Goal: Information Seeking & Learning: Learn about a topic

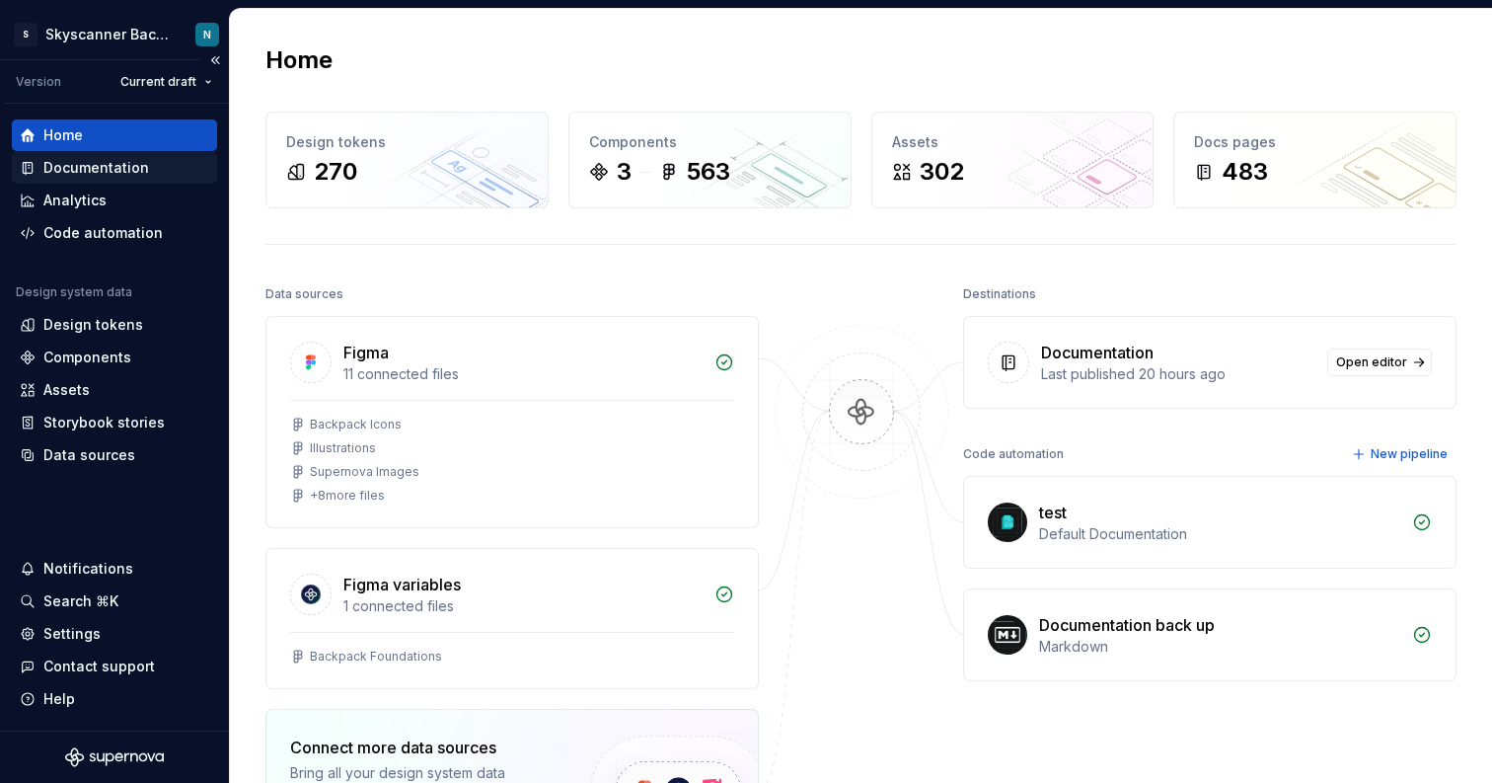
click at [90, 171] on div "Documentation" at bounding box center [96, 168] width 106 height 20
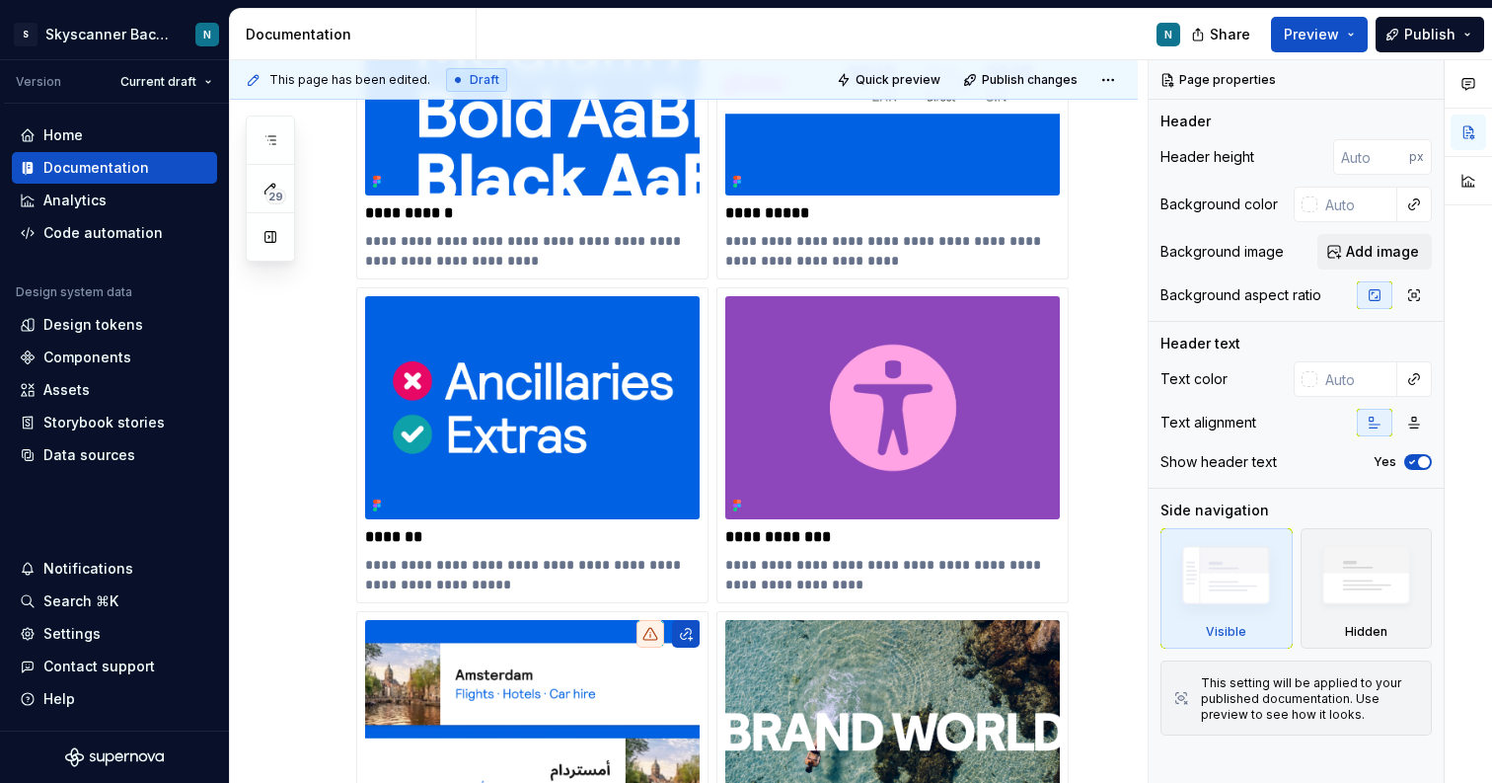
scroll to position [527, 0]
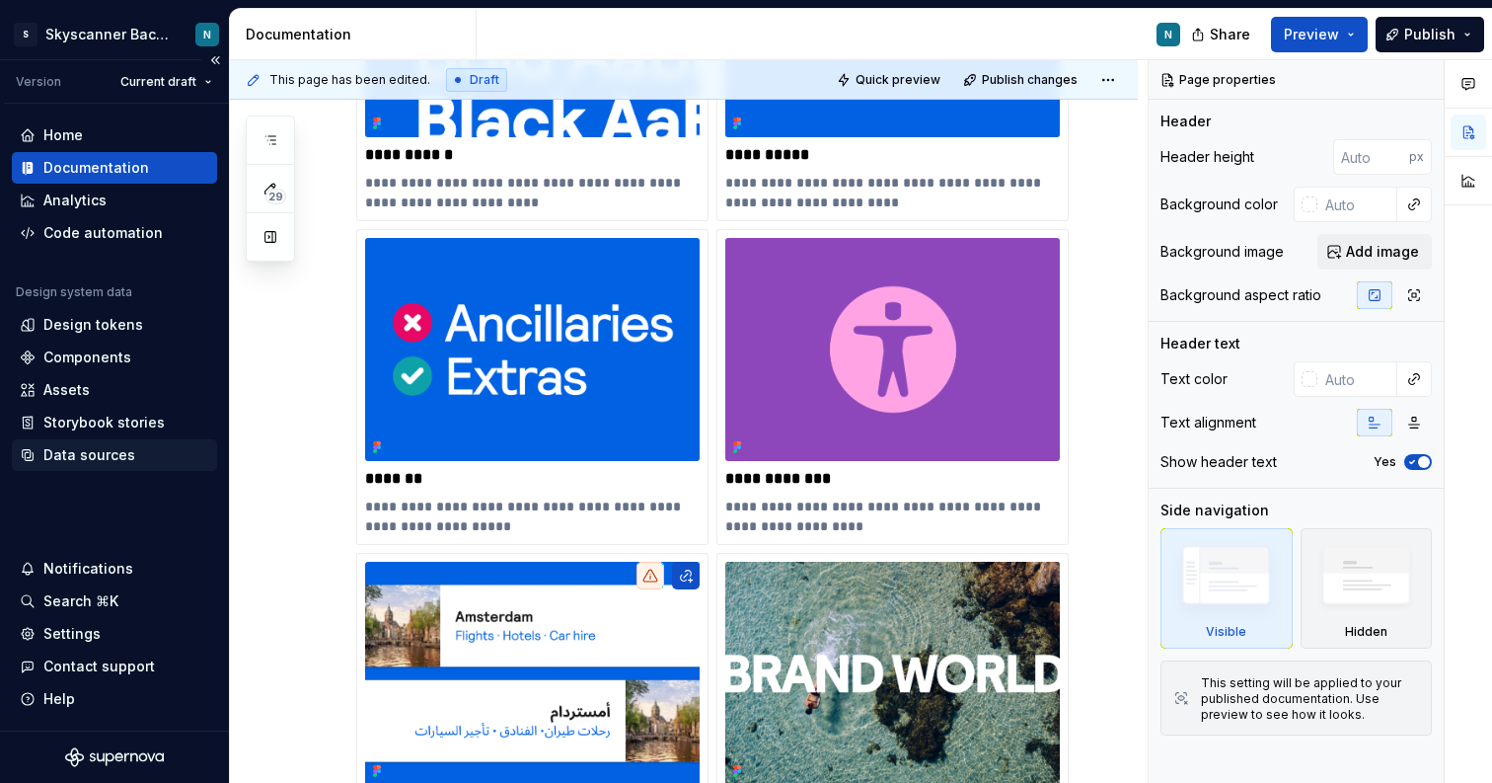
click at [89, 452] on div "Data sources" at bounding box center [89, 455] width 92 height 20
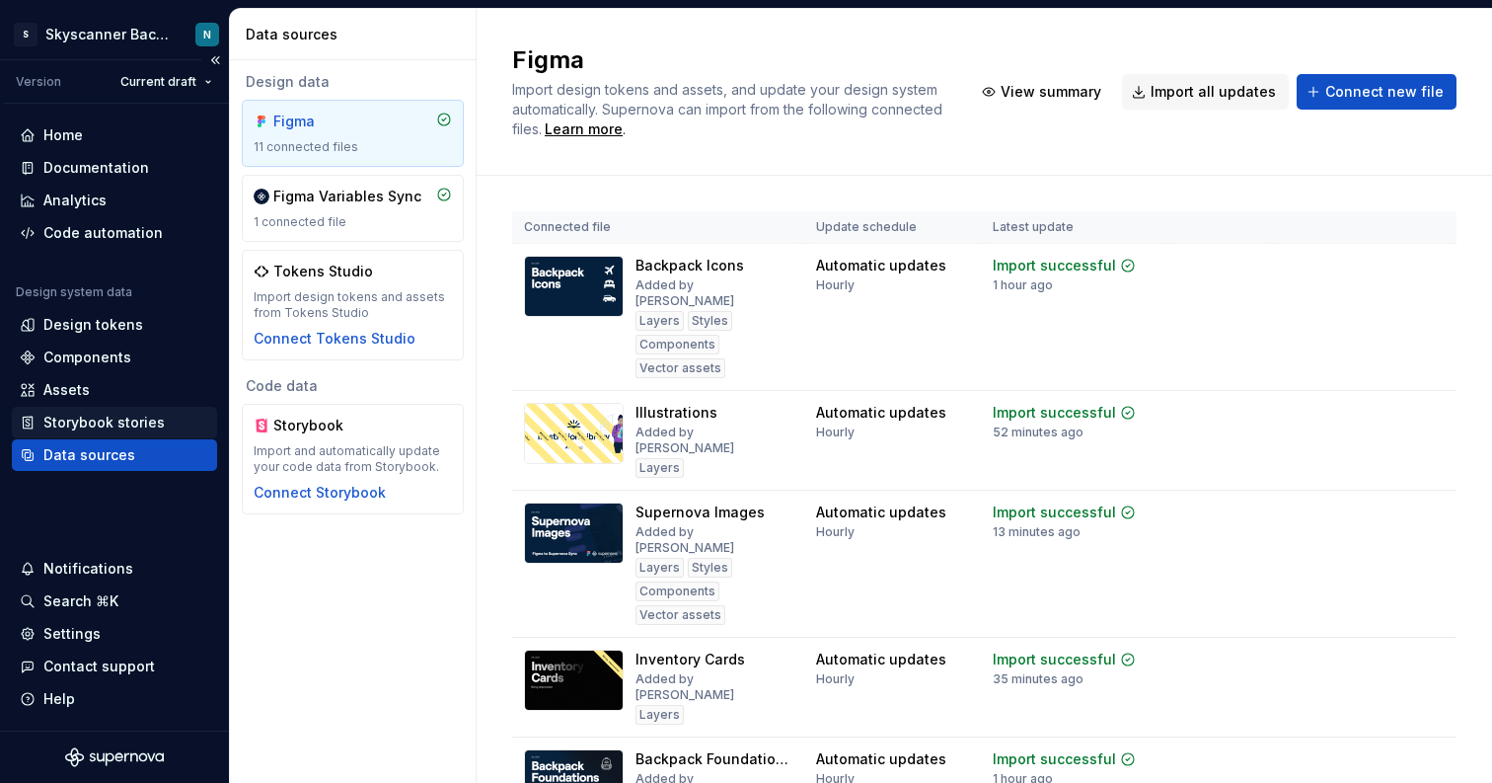
click at [121, 420] on div "Storybook stories" at bounding box center [103, 423] width 121 height 20
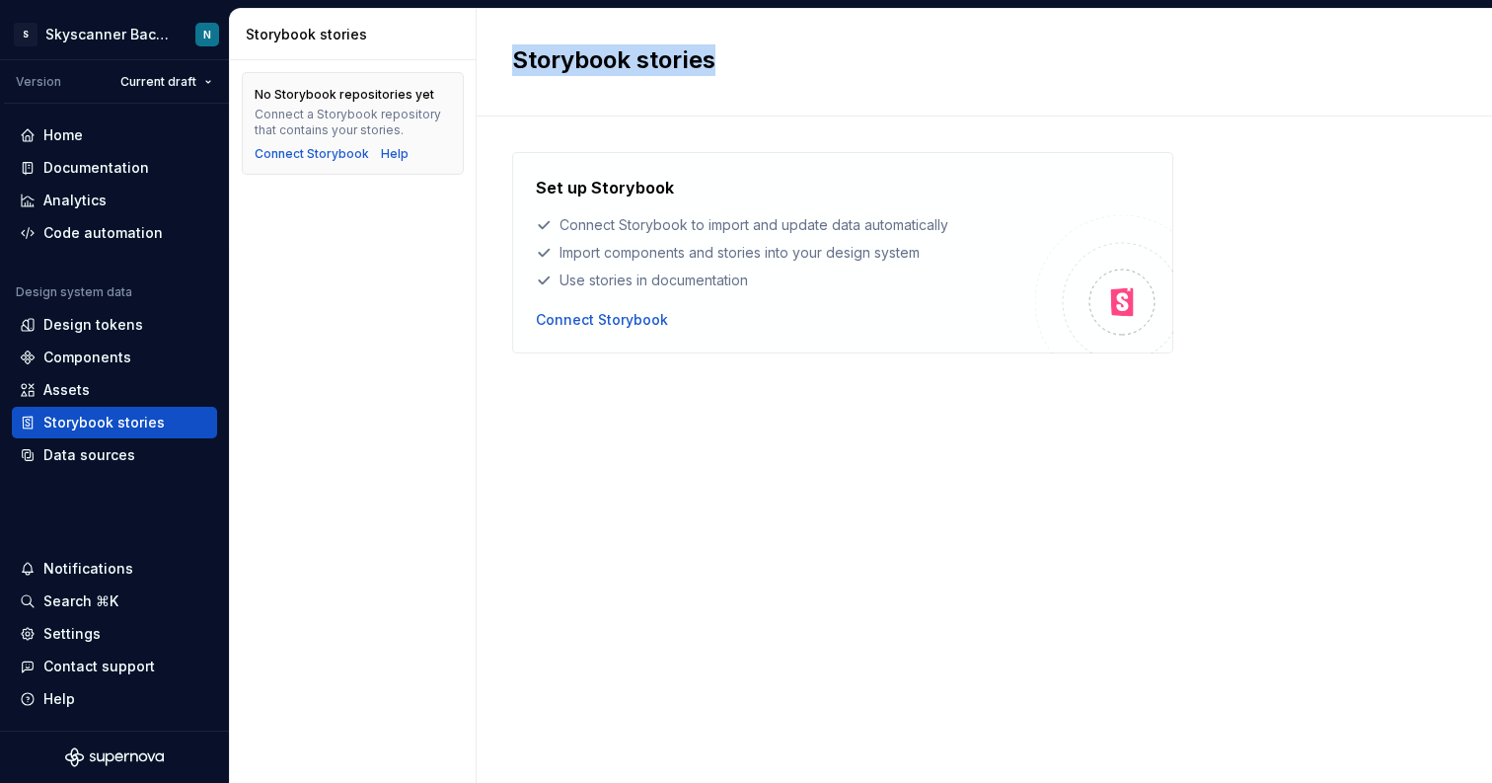
drag, startPoint x: 511, startPoint y: 59, endPoint x: 864, endPoint y: 53, distance: 352.4
click at [864, 53] on div "Storybook stories" at bounding box center [985, 63] width 1016 height 108
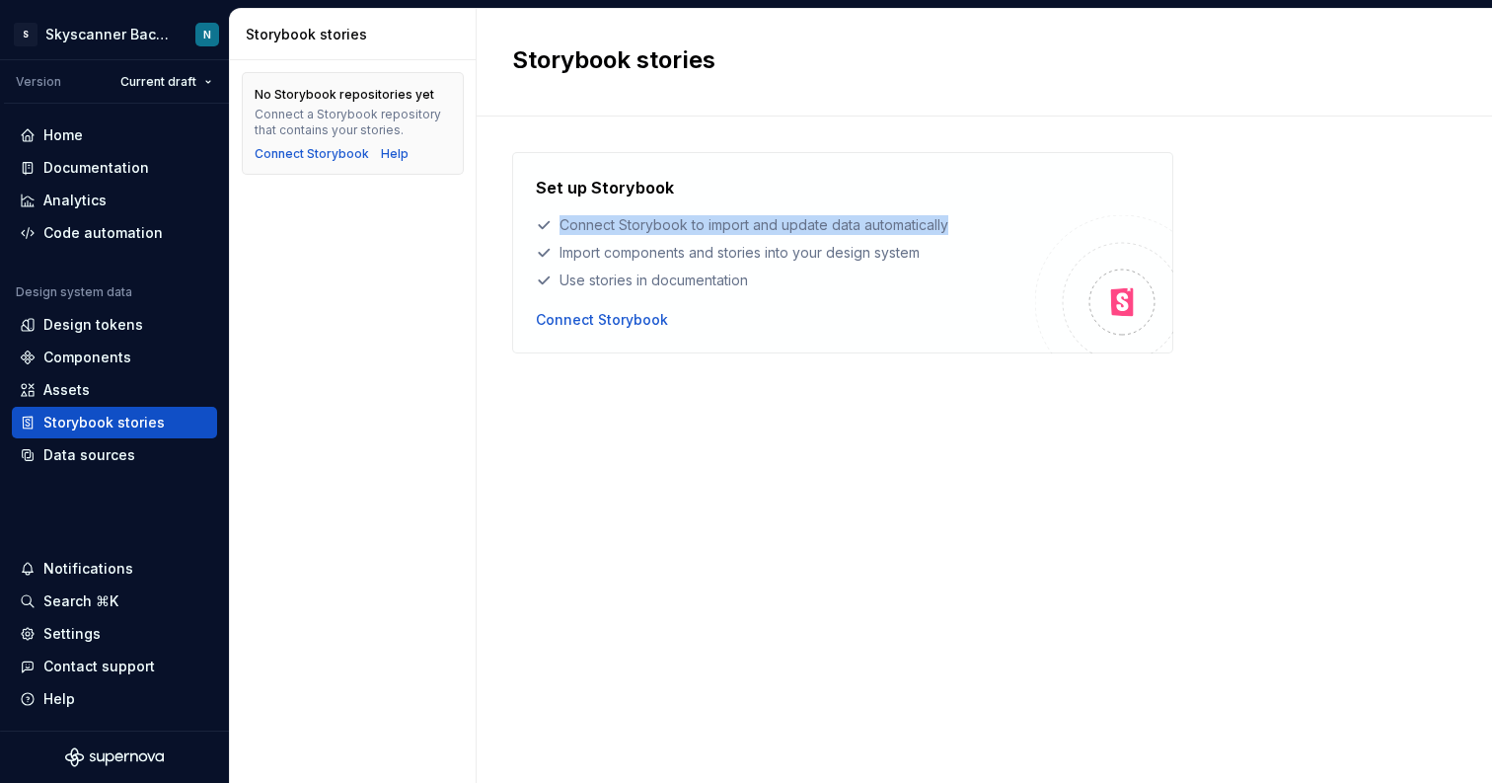
drag, startPoint x: 598, startPoint y: 223, endPoint x: 944, endPoint y: 228, distance: 346.4
click at [944, 228] on div "Connect Storybook to import and update data automatically" at bounding box center [785, 225] width 499 height 20
drag, startPoint x: 944, startPoint y: 228, endPoint x: 566, endPoint y: 229, distance: 378.0
click at [566, 229] on div "Connect Storybook to import and update data automatically" at bounding box center [785, 225] width 499 height 20
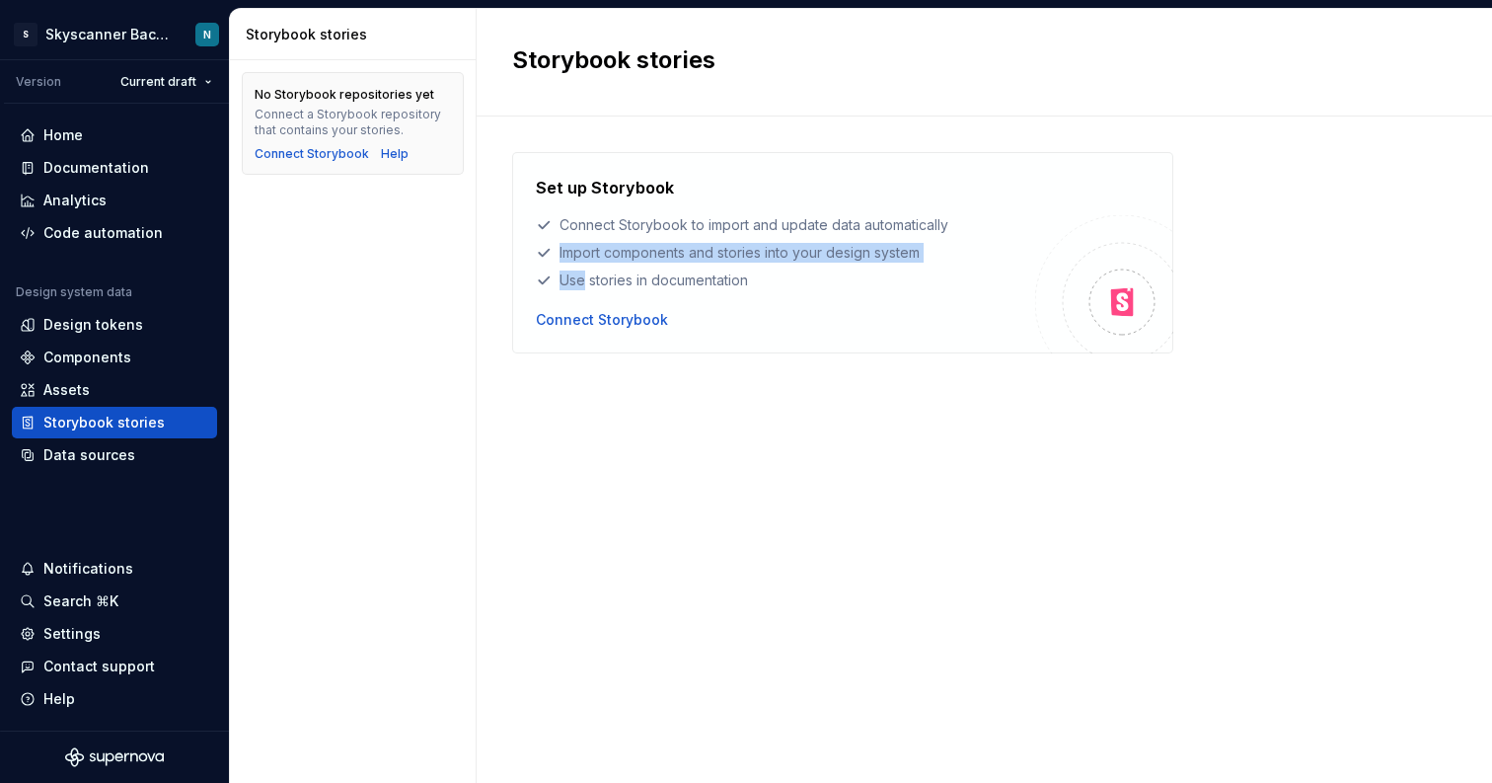
drag, startPoint x: 556, startPoint y: 250, endPoint x: 996, endPoint y: 266, distance: 440.5
click at [996, 266] on div "Set up Storybook Connect Storybook to import and update data automatically Impo…" at bounding box center [785, 233] width 499 height 114
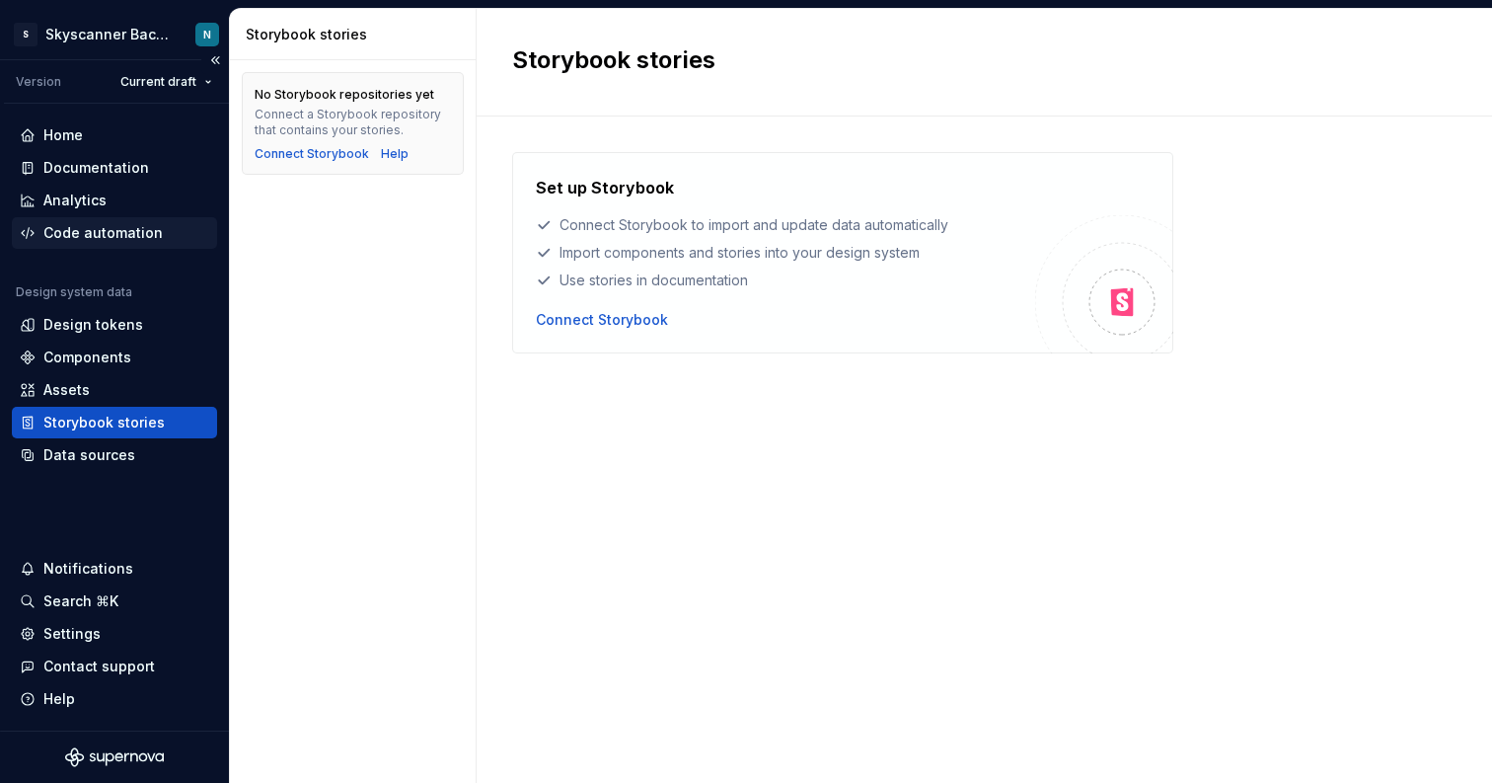
click at [89, 237] on div "Code automation" at bounding box center [102, 233] width 119 height 20
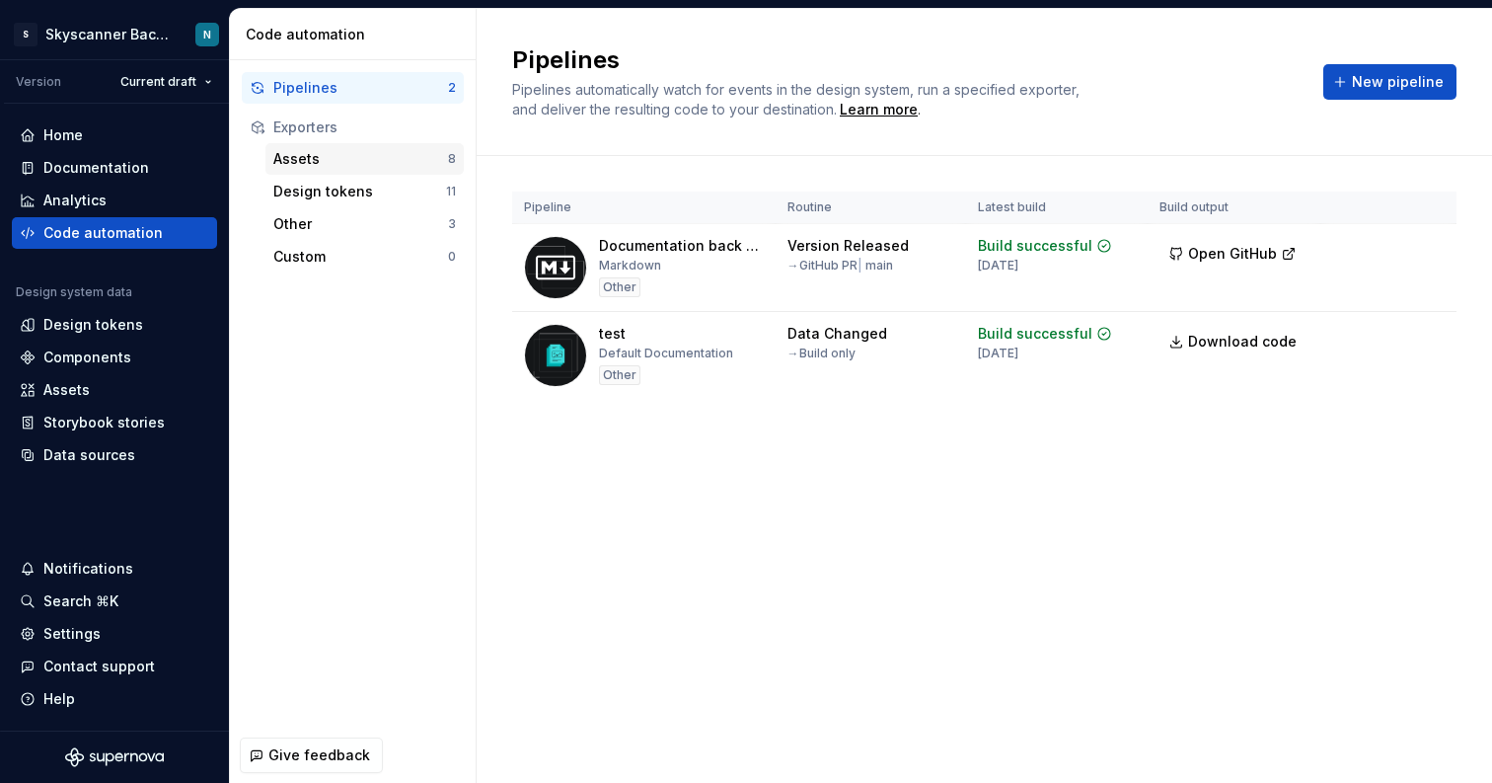
click at [327, 165] on div "Assets" at bounding box center [360, 159] width 175 height 20
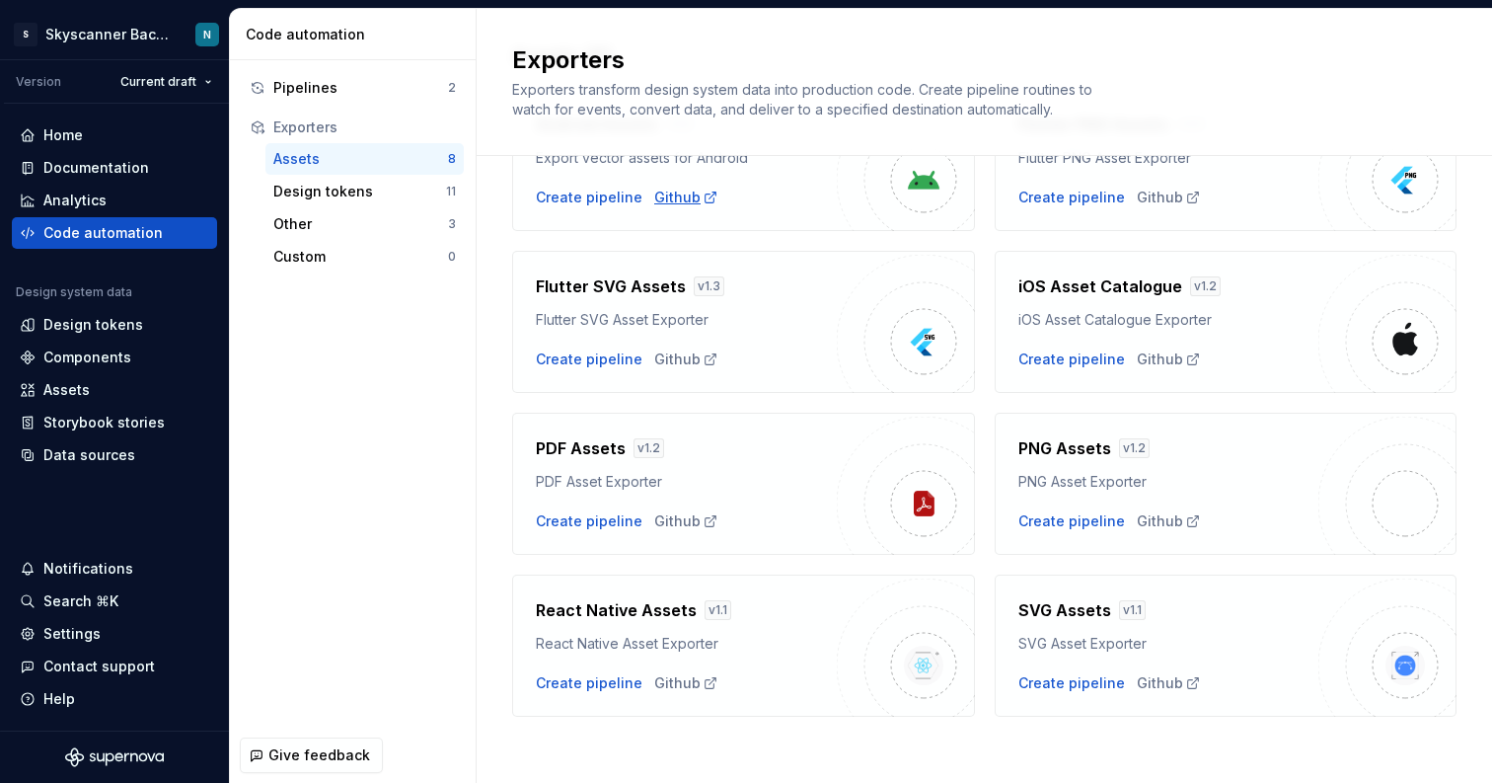
scroll to position [159, 0]
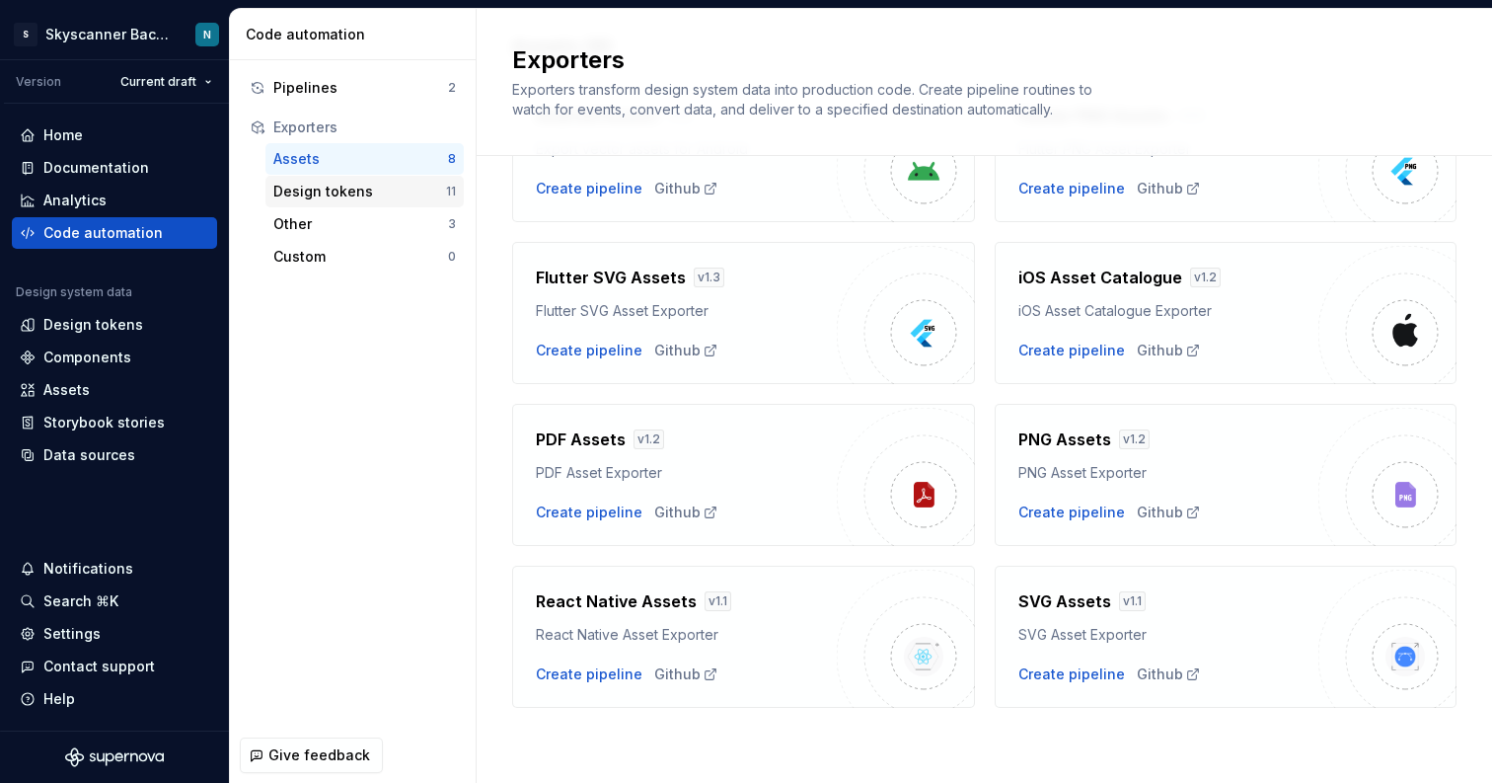
click at [373, 205] on div "Design tokens 11" at bounding box center [364, 192] width 198 height 32
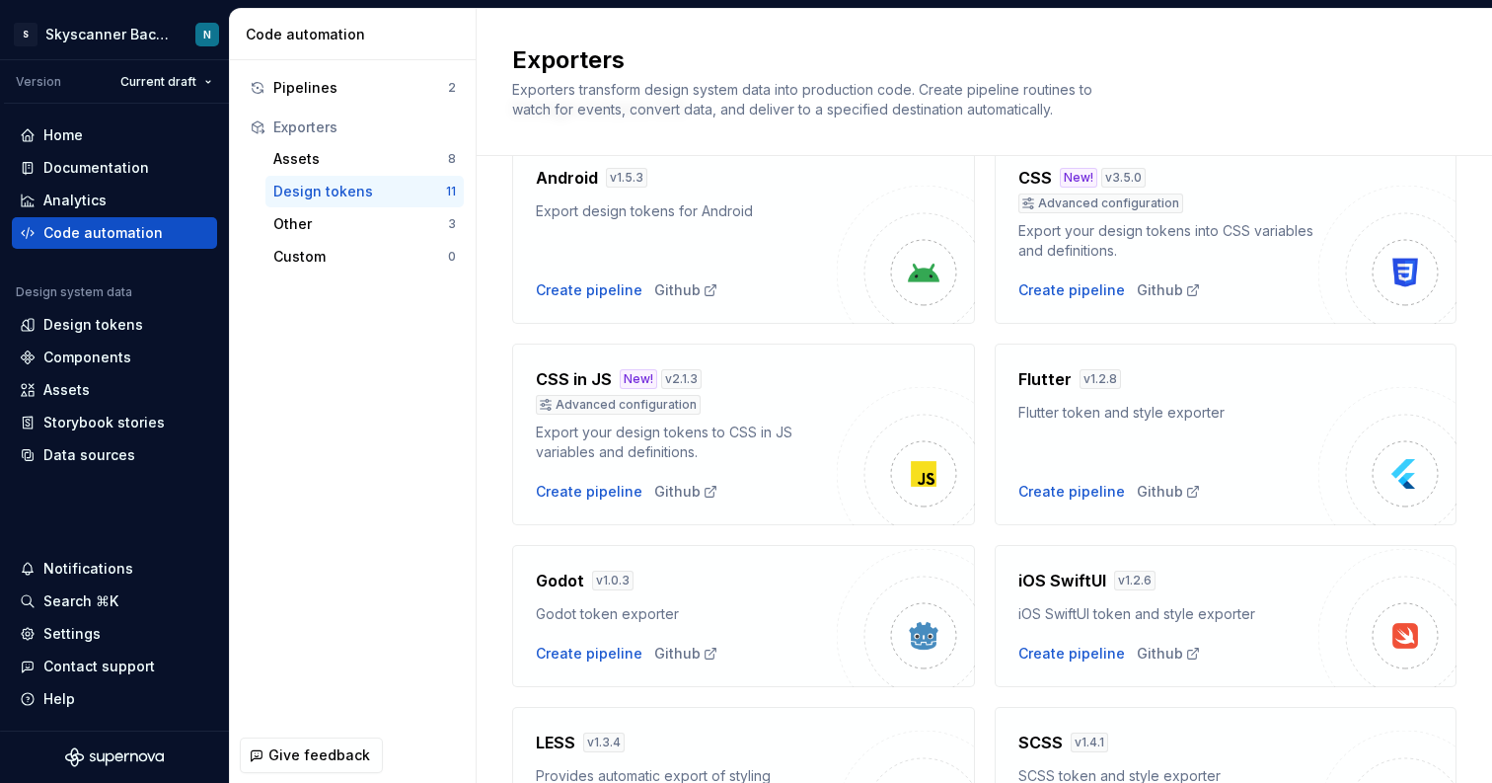
scroll to position [117, 0]
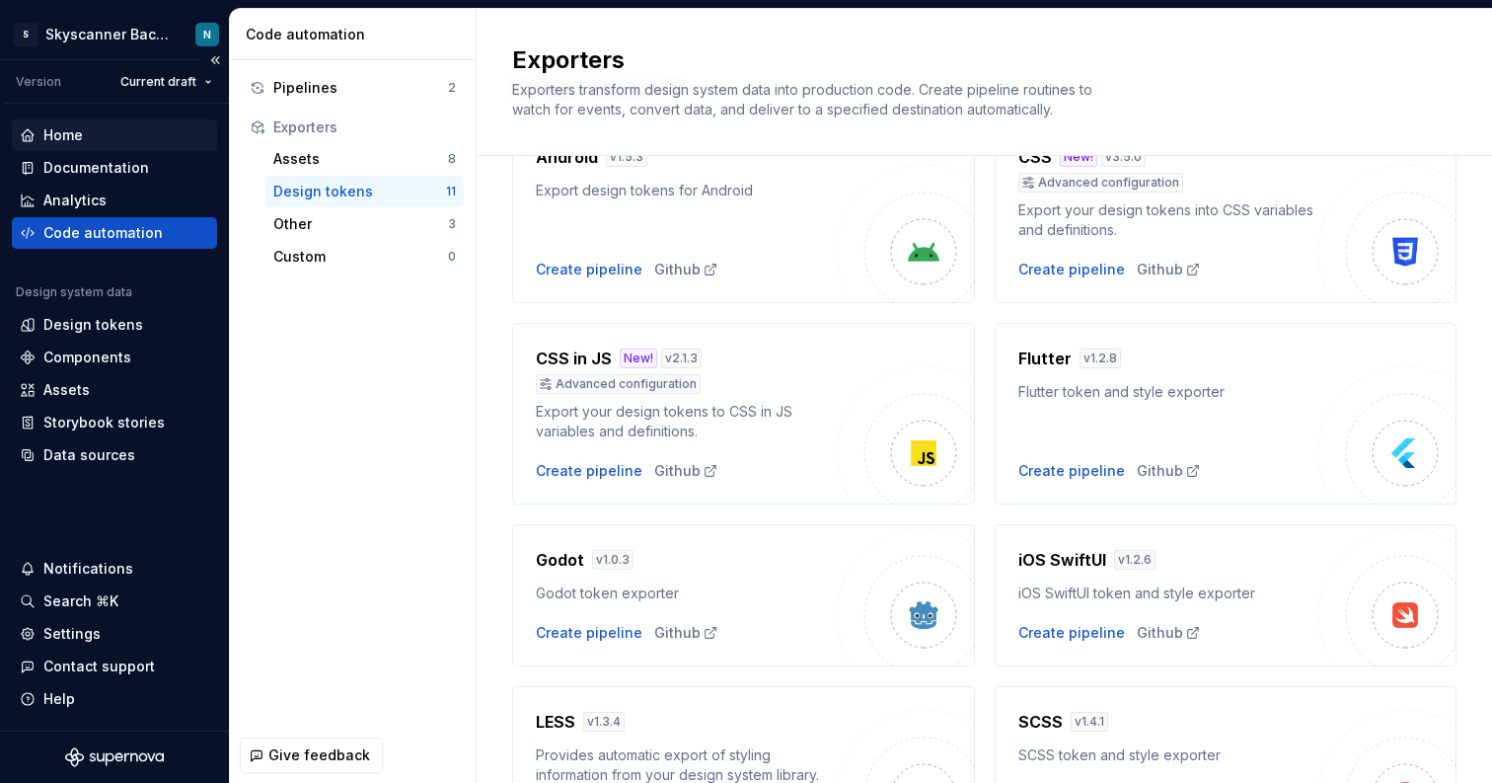
click at [100, 136] on div "Home" at bounding box center [114, 135] width 189 height 20
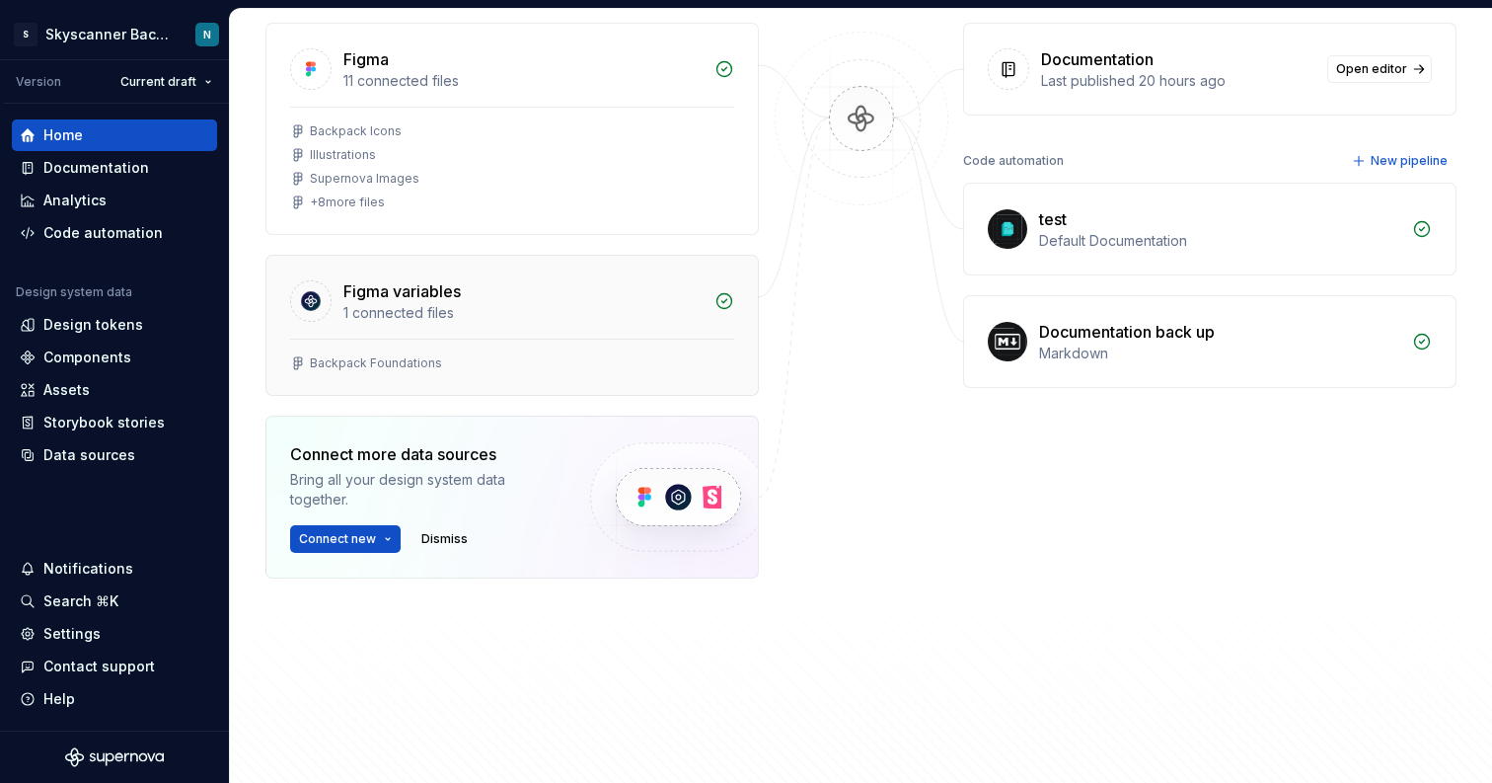
scroll to position [310, 0]
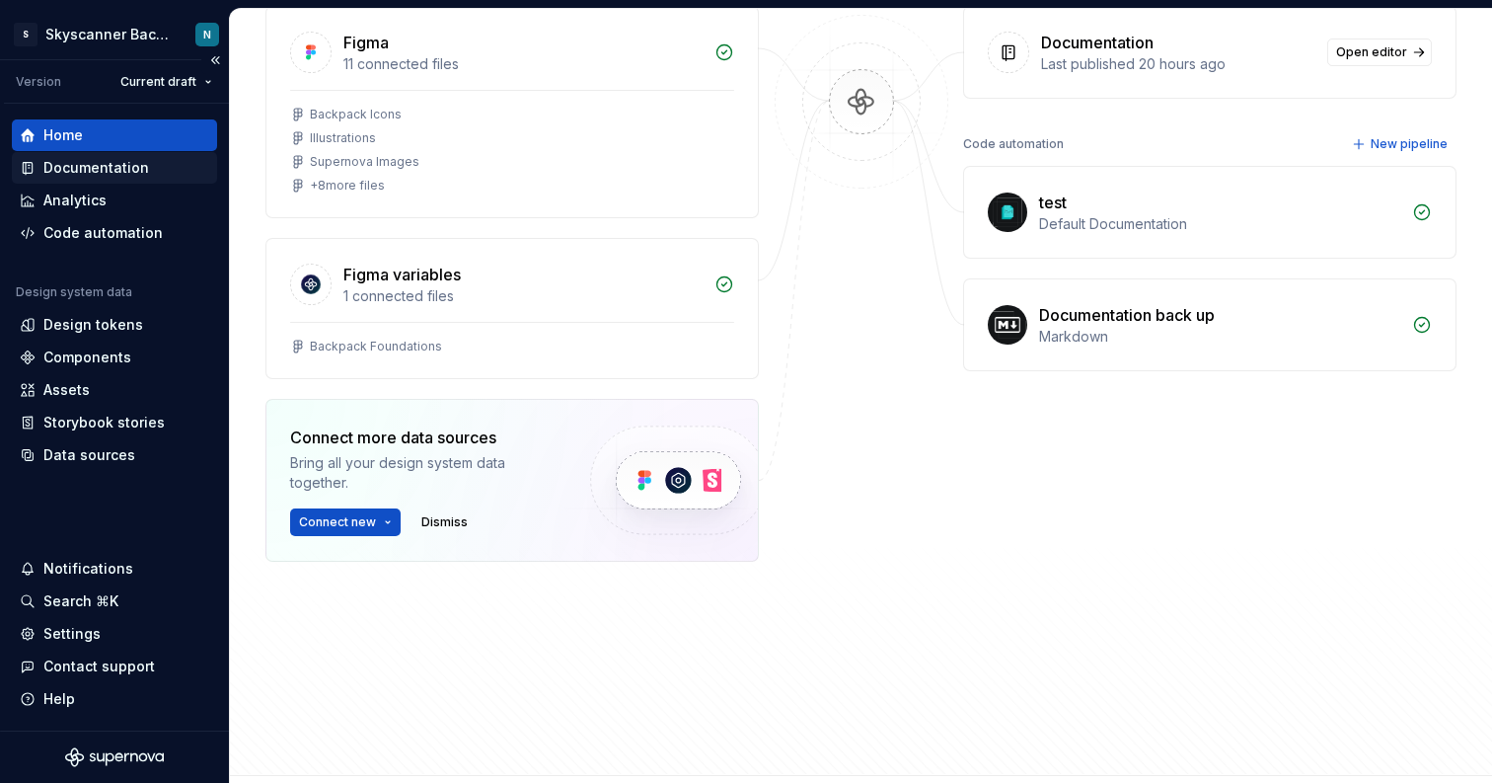
click at [91, 177] on div "Documentation" at bounding box center [96, 168] width 106 height 20
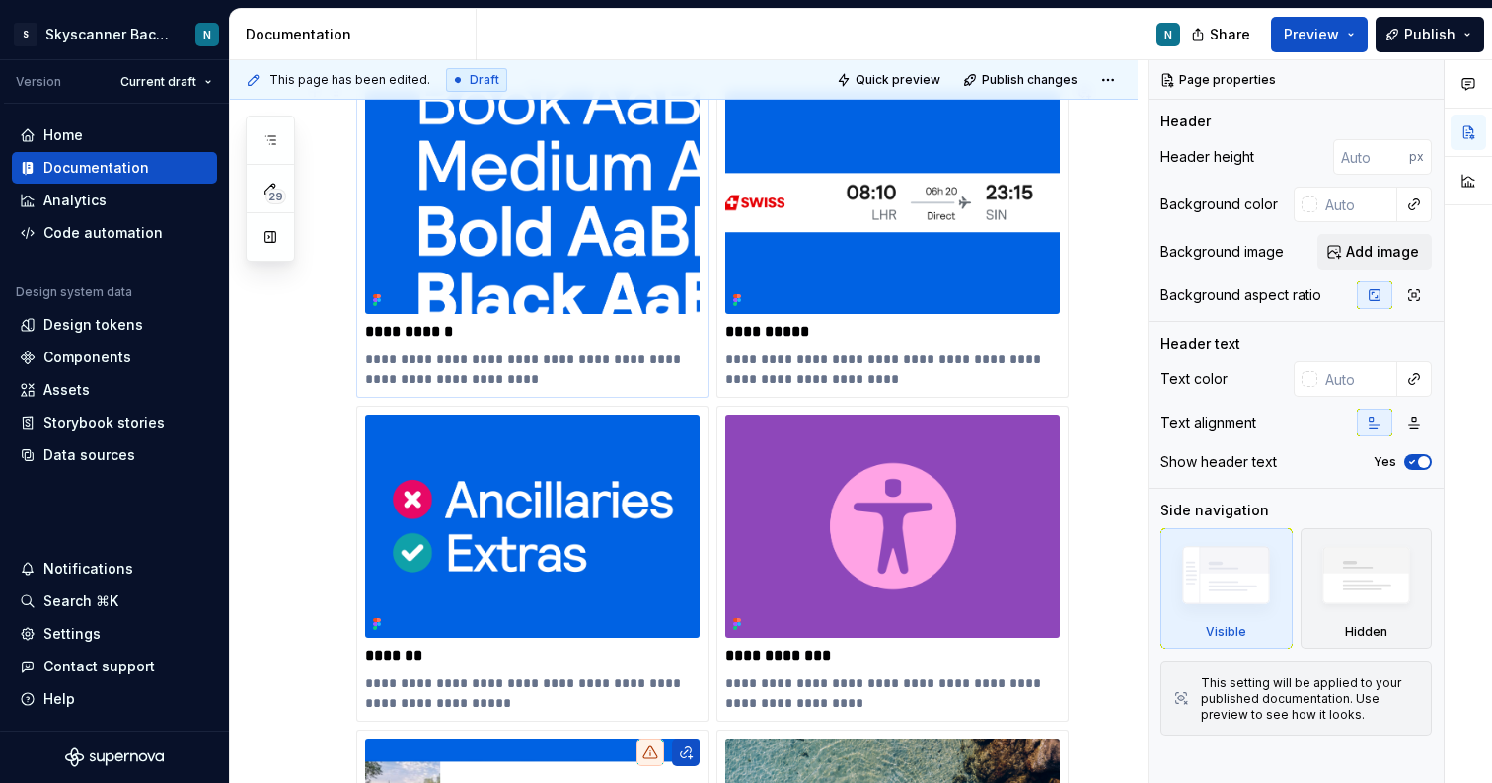
scroll to position [336, 0]
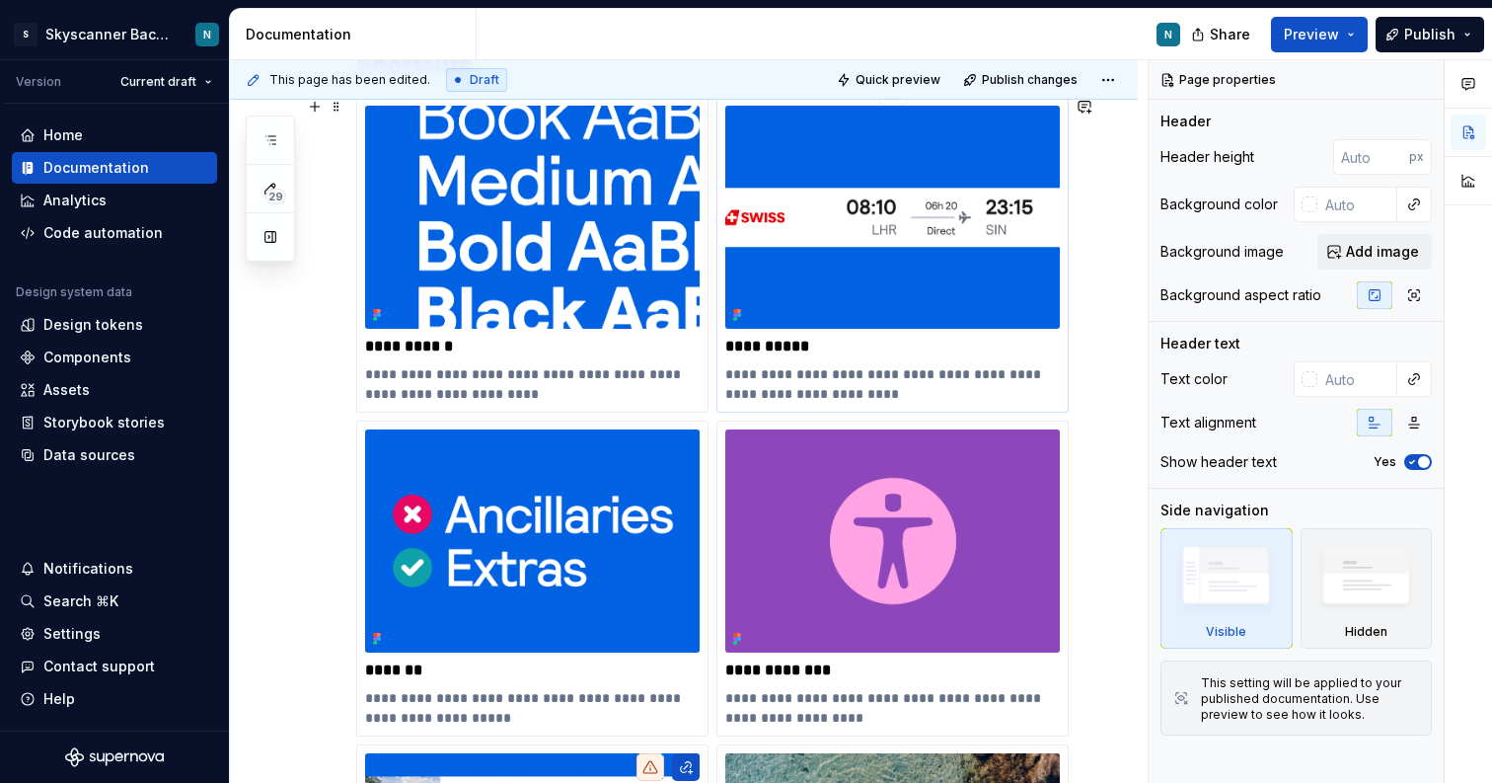
click at [836, 340] on p "**********" at bounding box center [892, 347] width 335 height 20
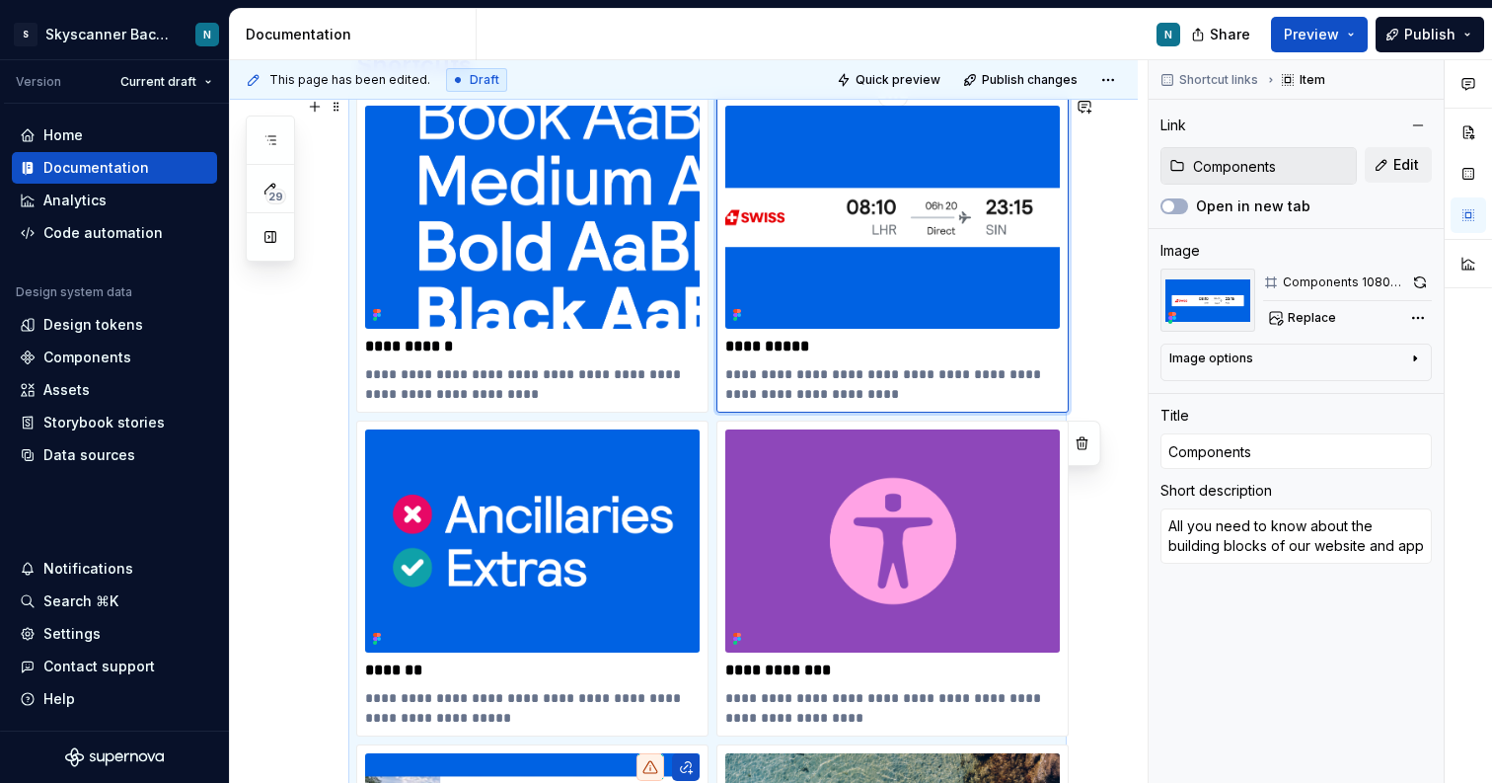
click at [784, 338] on p "**********" at bounding box center [892, 347] width 335 height 20
click at [797, 305] on img at bounding box center [892, 217] width 335 height 223
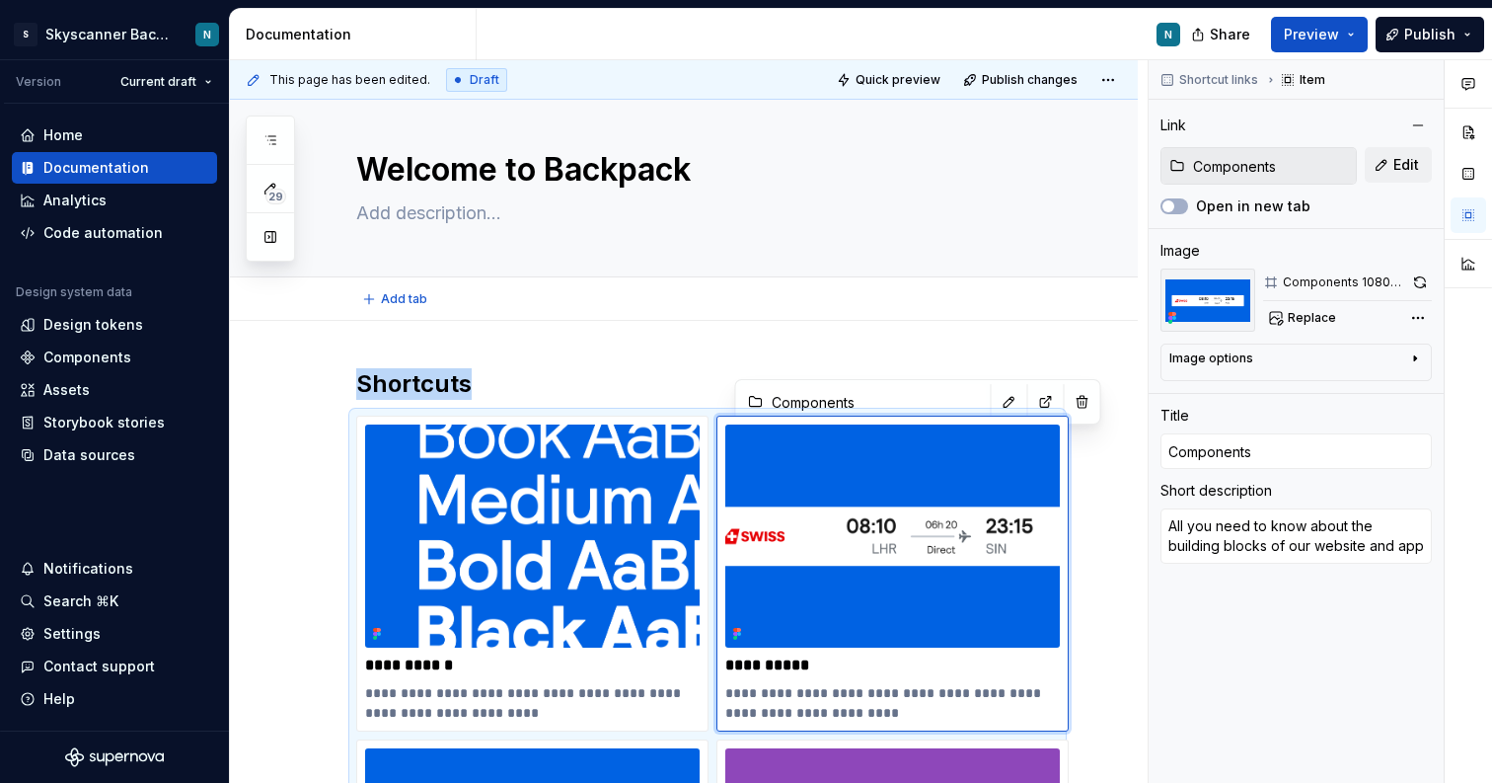
scroll to position [0, 0]
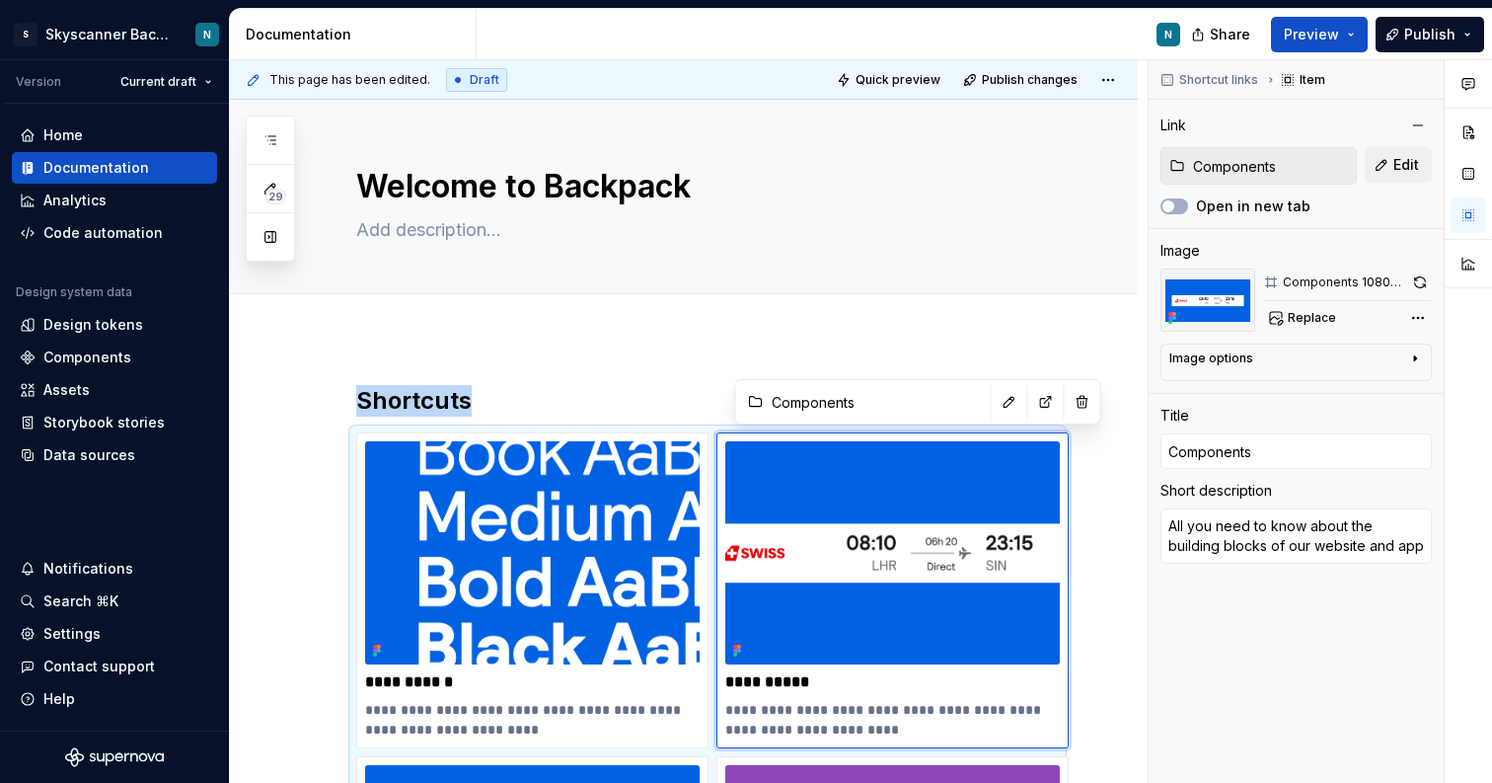
click at [74, 136] on div "Home" at bounding box center [62, 135] width 39 height 20
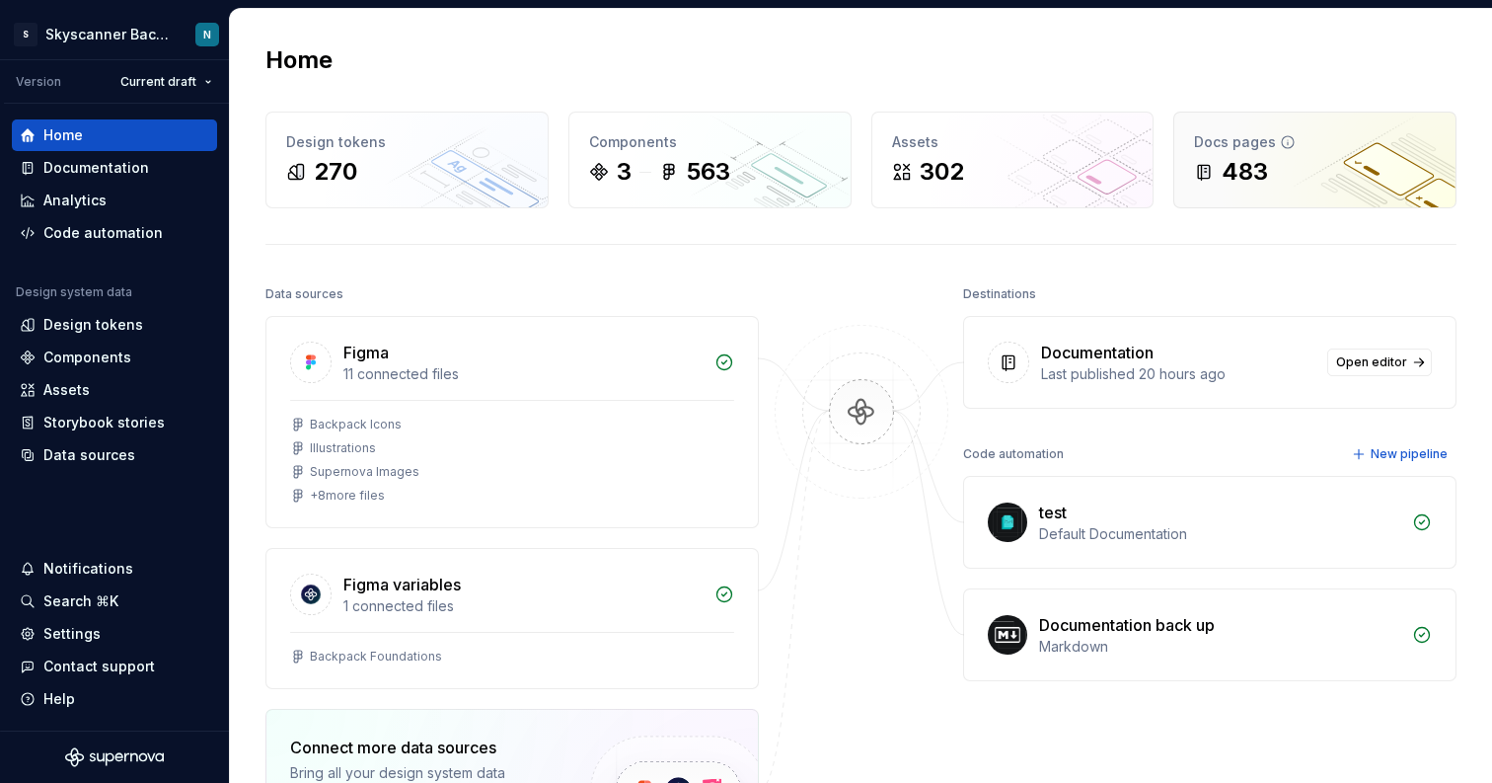
click at [1273, 165] on div "483" at bounding box center [1315, 172] width 242 height 32
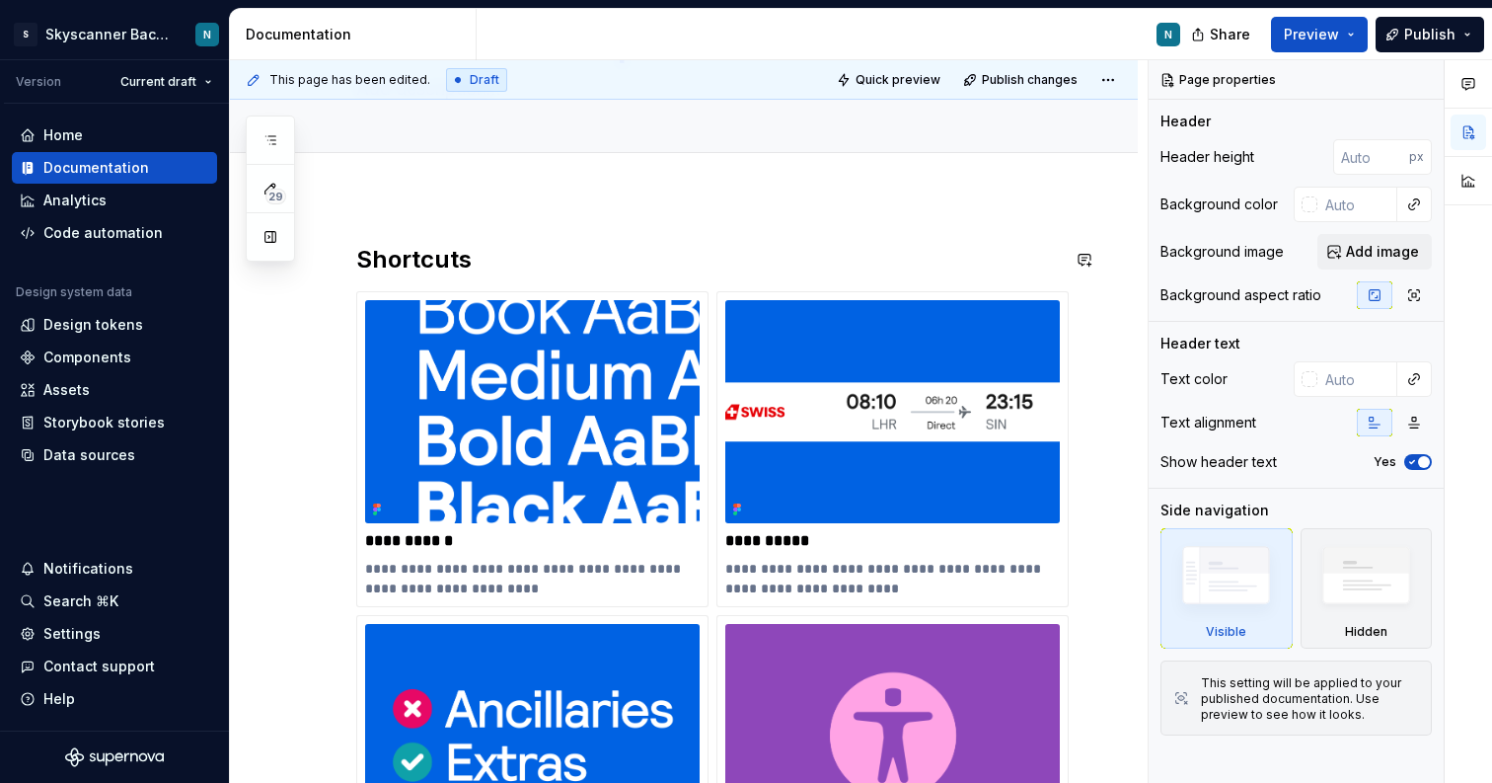
scroll to position [24, 0]
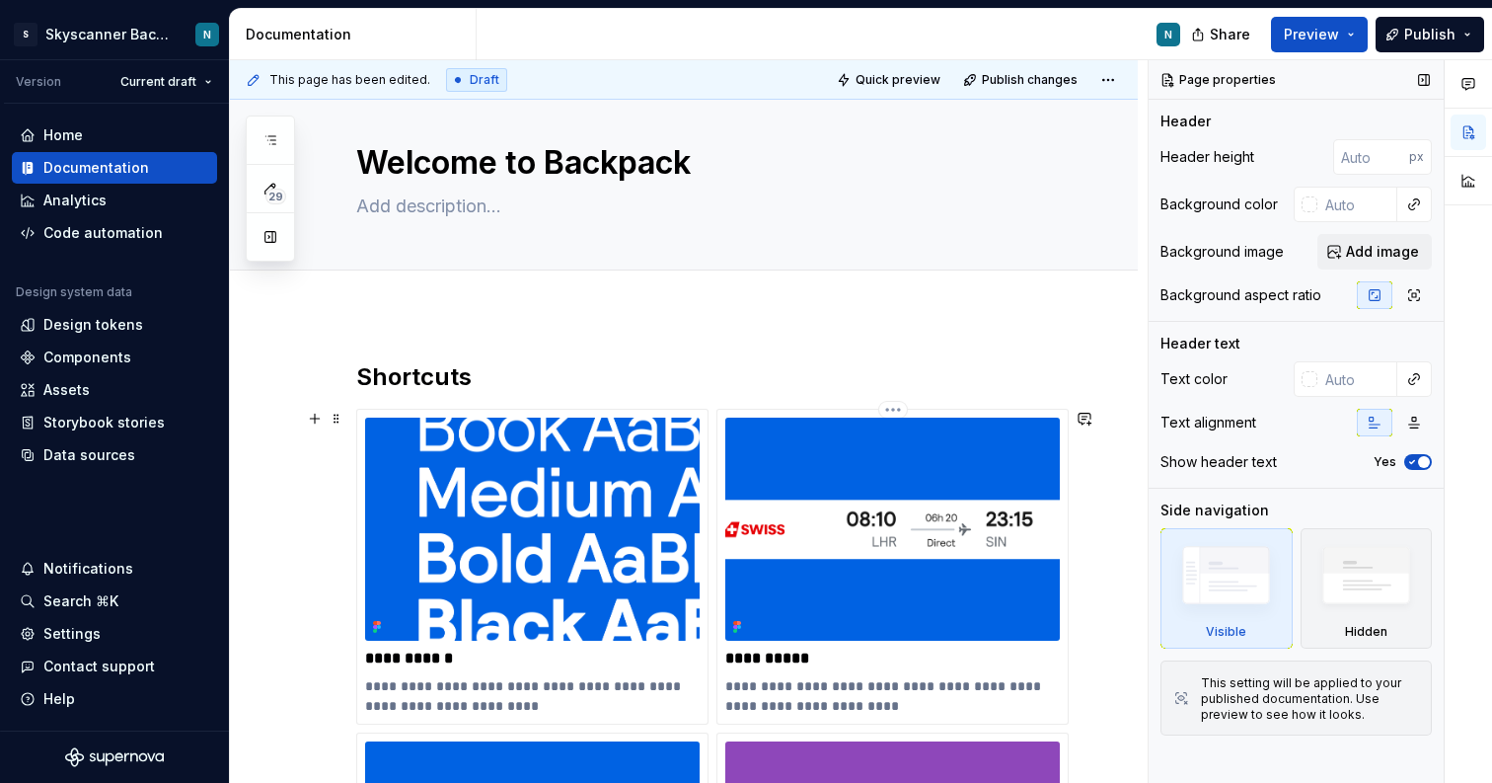
type textarea "*"
